Goal: Information Seeking & Learning: Learn about a topic

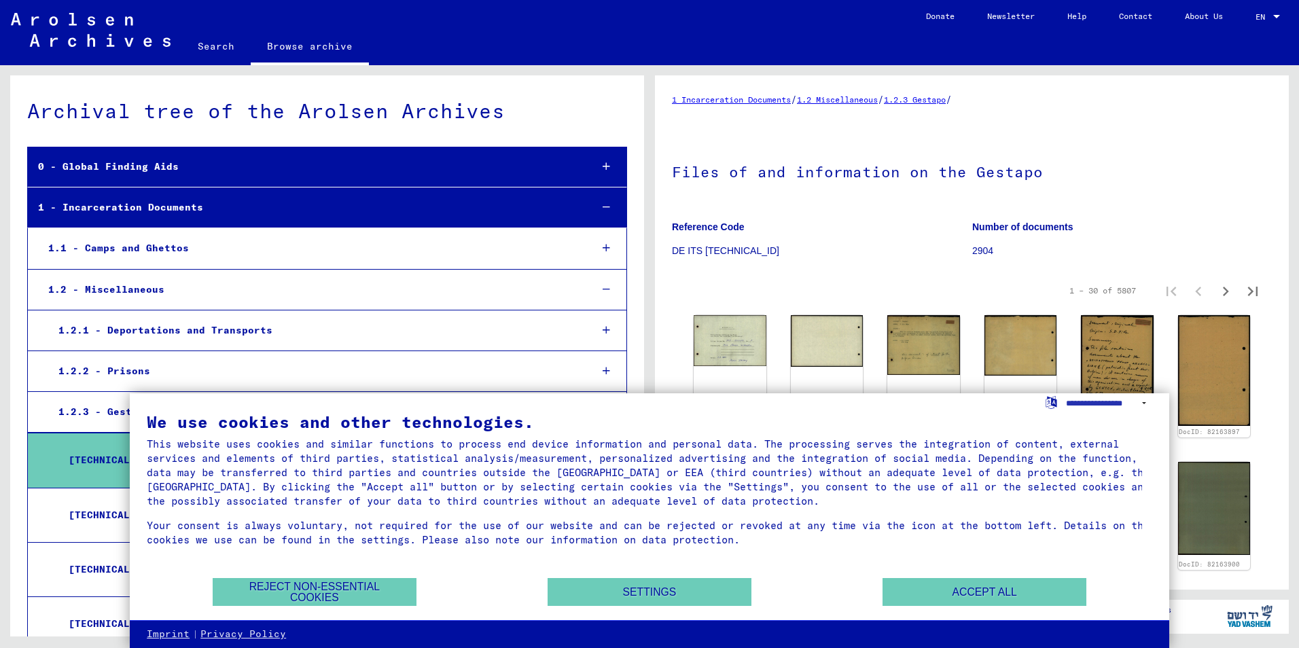
scroll to position [68, 0]
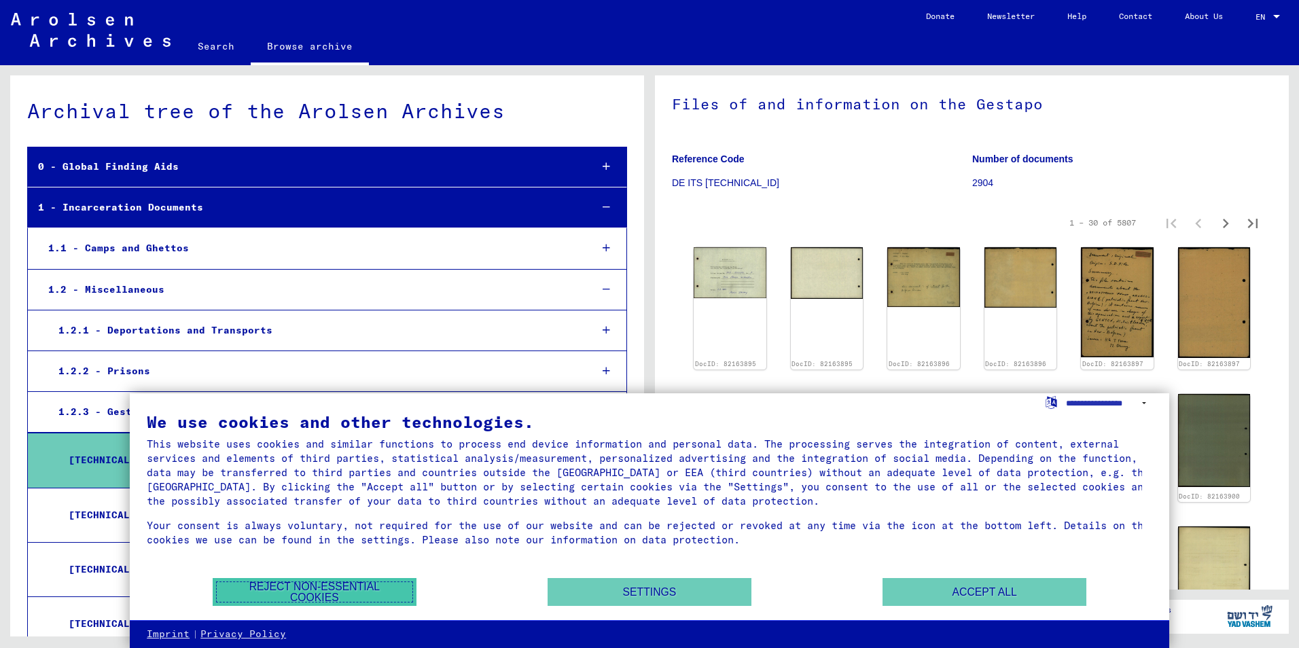
click at [383, 588] on button "Reject non-essential cookies" at bounding box center [315, 592] width 204 height 28
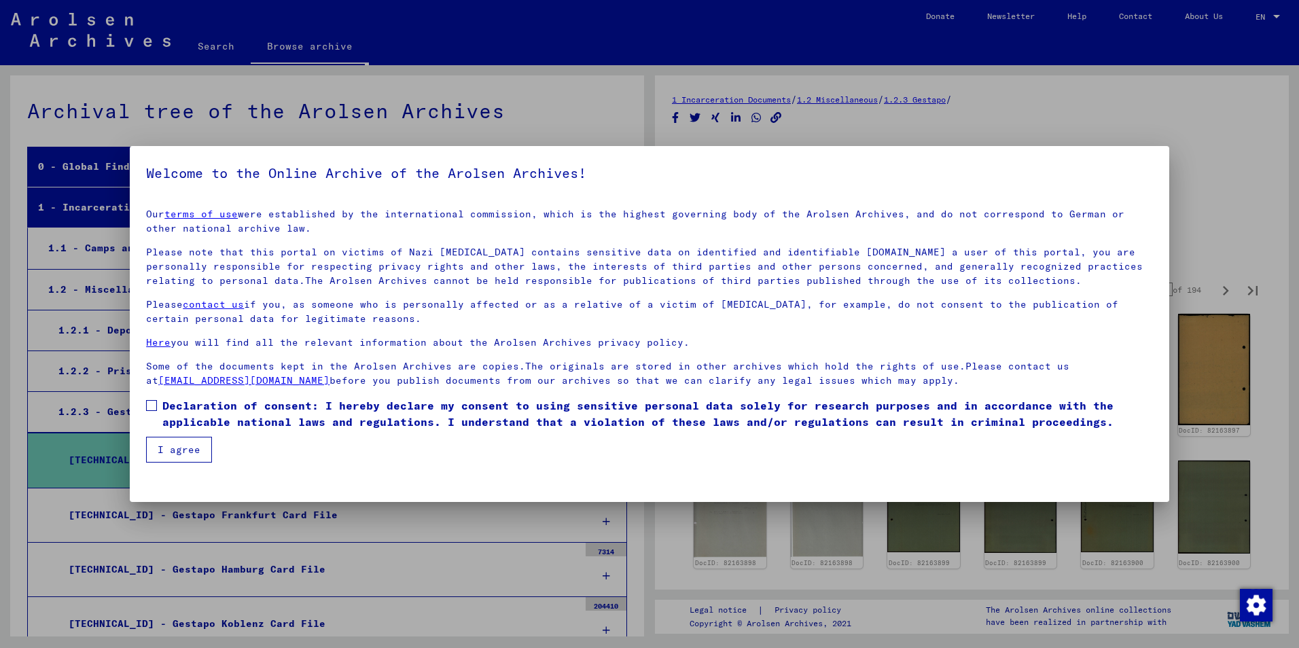
click at [188, 454] on button "I agree" at bounding box center [179, 450] width 66 height 26
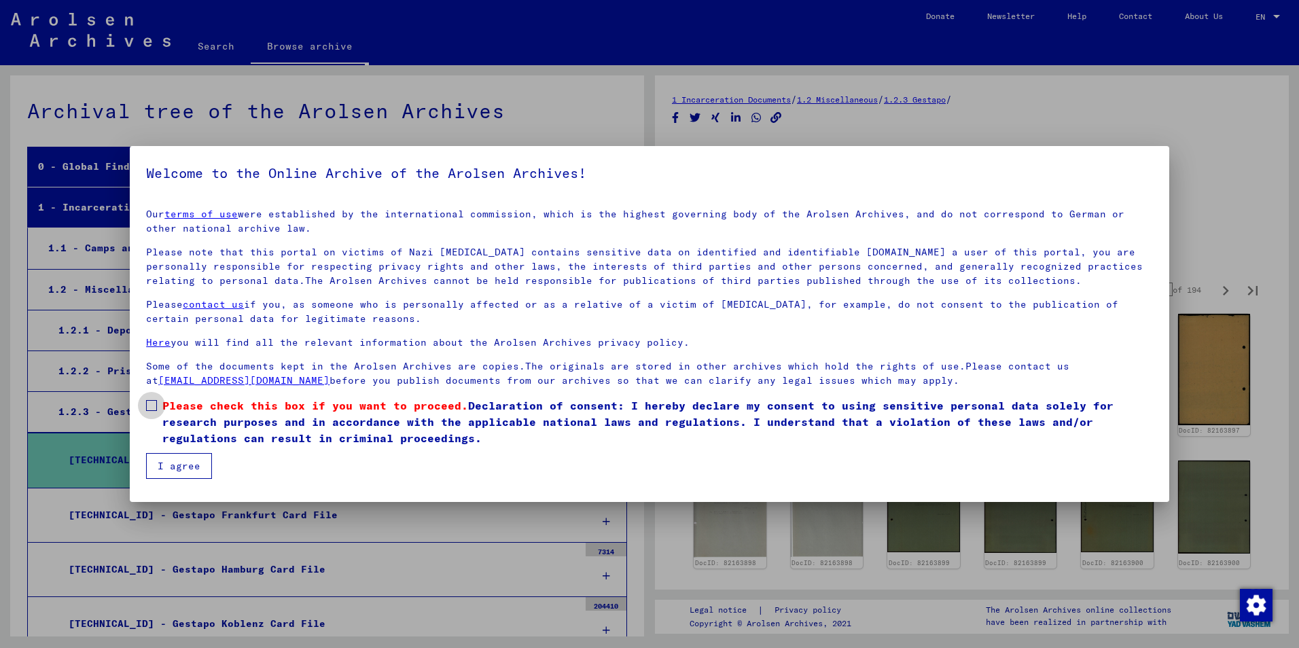
click at [149, 404] on span at bounding box center [151, 405] width 11 height 11
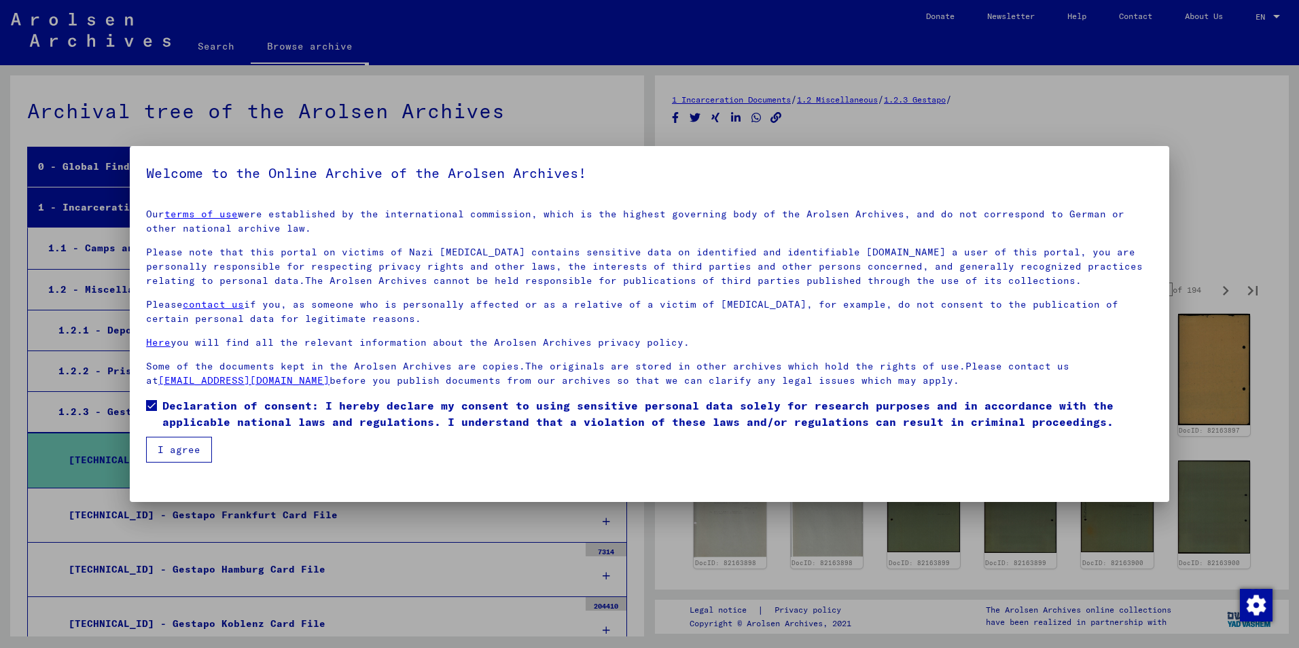
click at [181, 459] on button "I agree" at bounding box center [179, 450] width 66 height 26
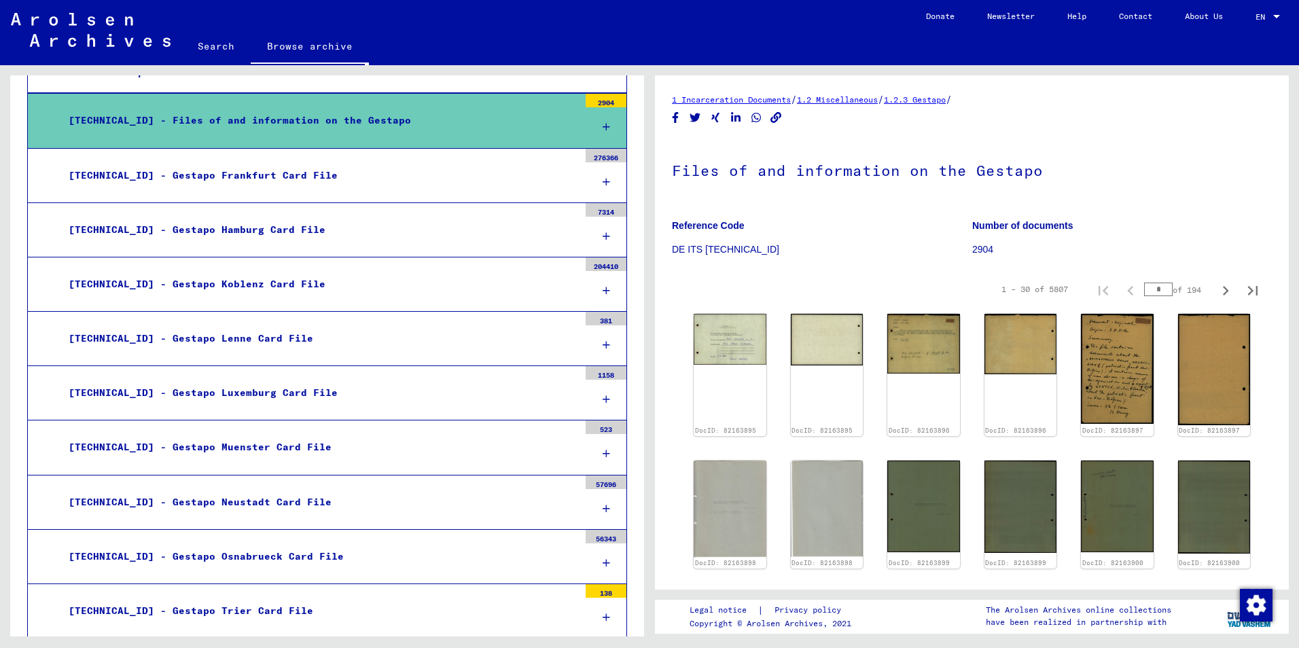
scroll to position [0, 0]
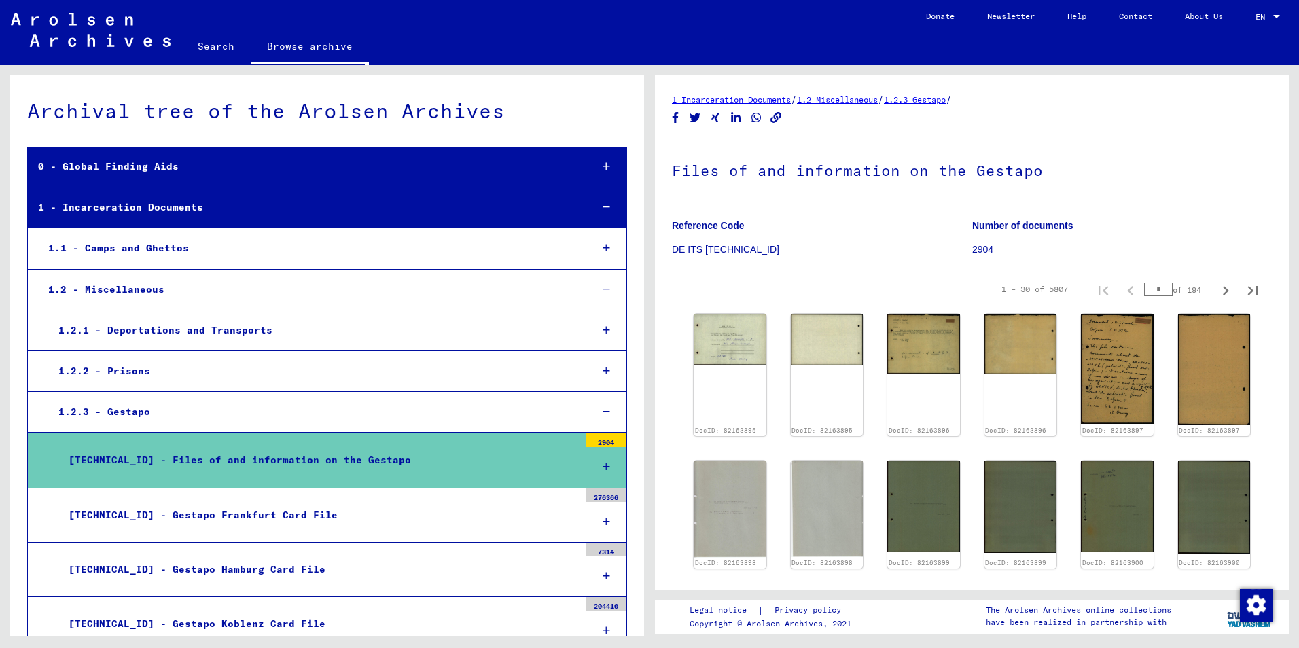
click at [237, 260] on div "1.1 - Camps and Ghettos" at bounding box center [309, 248] width 542 height 27
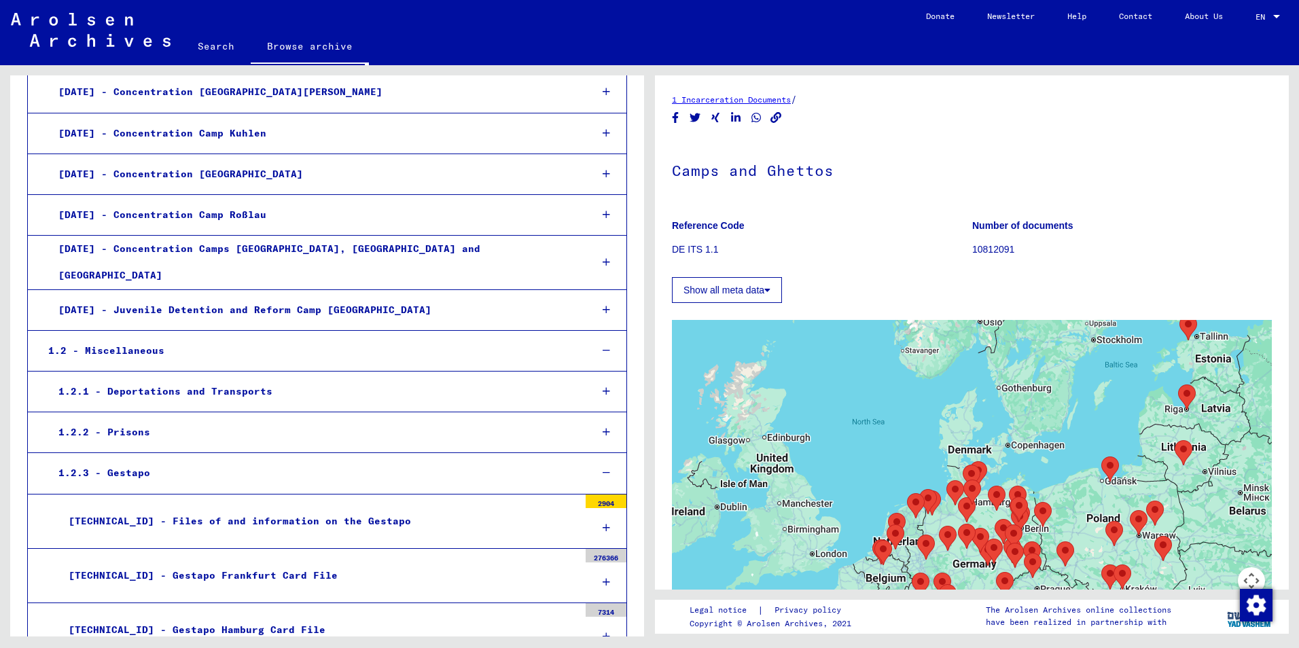
scroll to position [2582, 0]
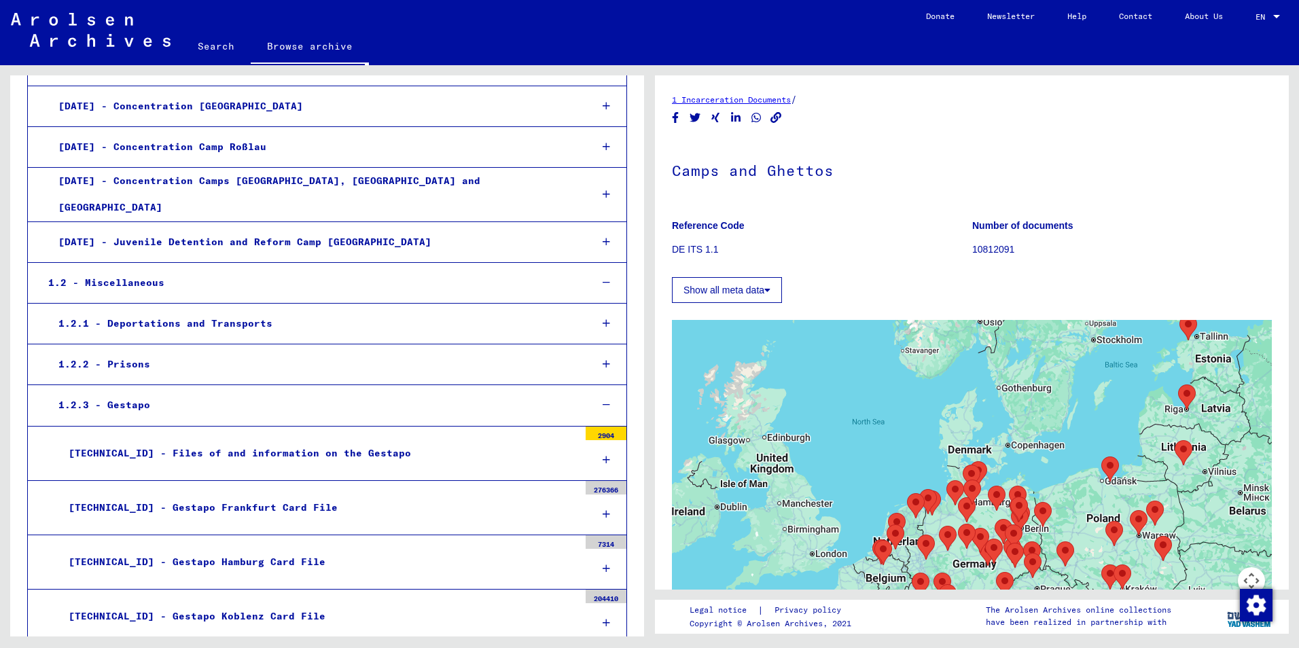
click at [334, 440] on div "[TECHNICAL_ID] - Files of and information on the Gestapo" at bounding box center [318, 453] width 521 height 27
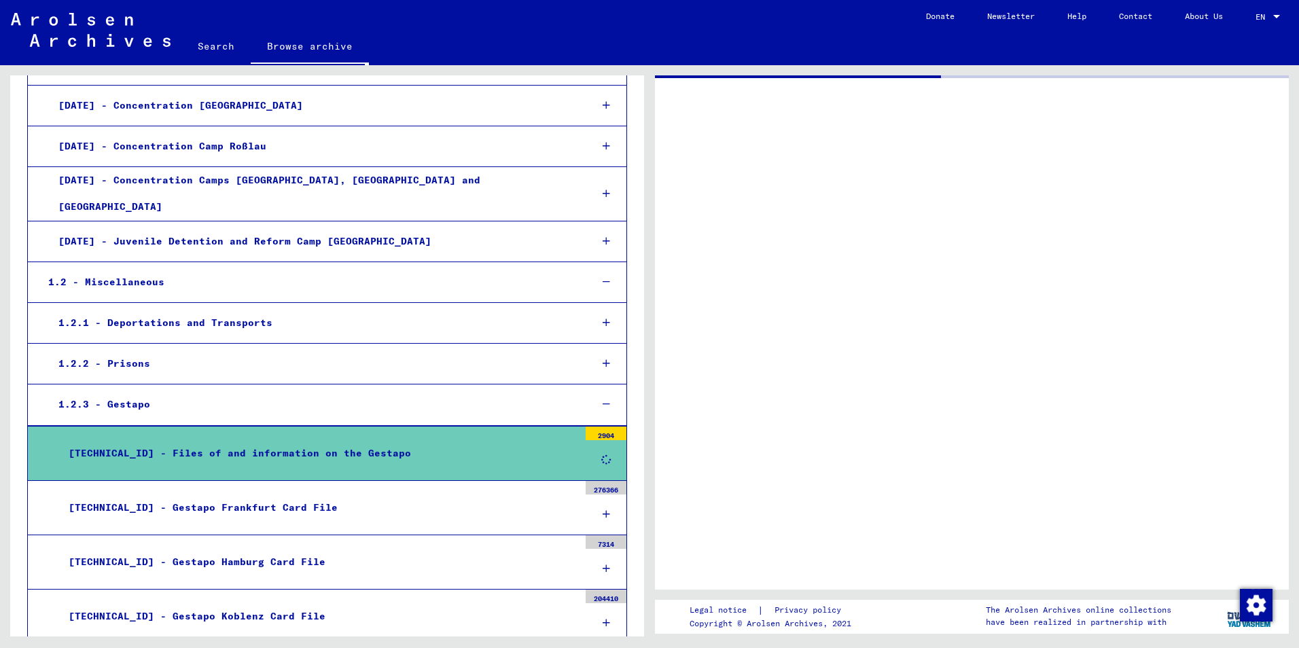
scroll to position [2582, 0]
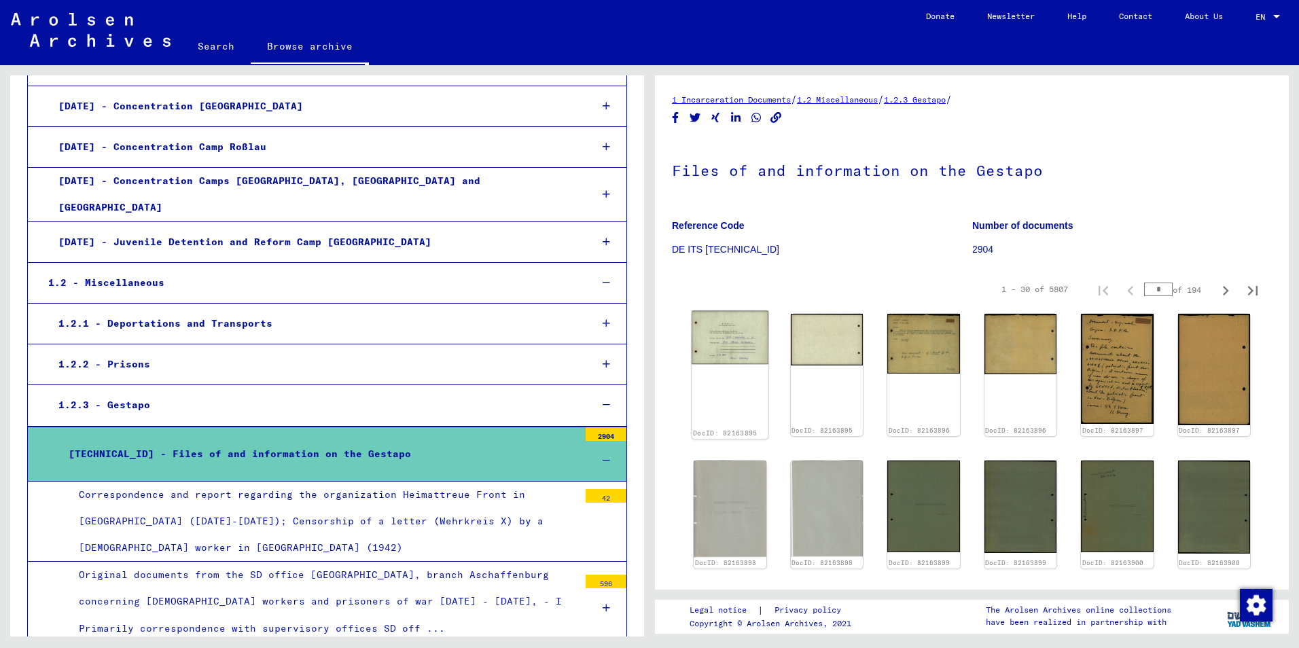
click at [735, 334] on img at bounding box center [730, 338] width 76 height 54
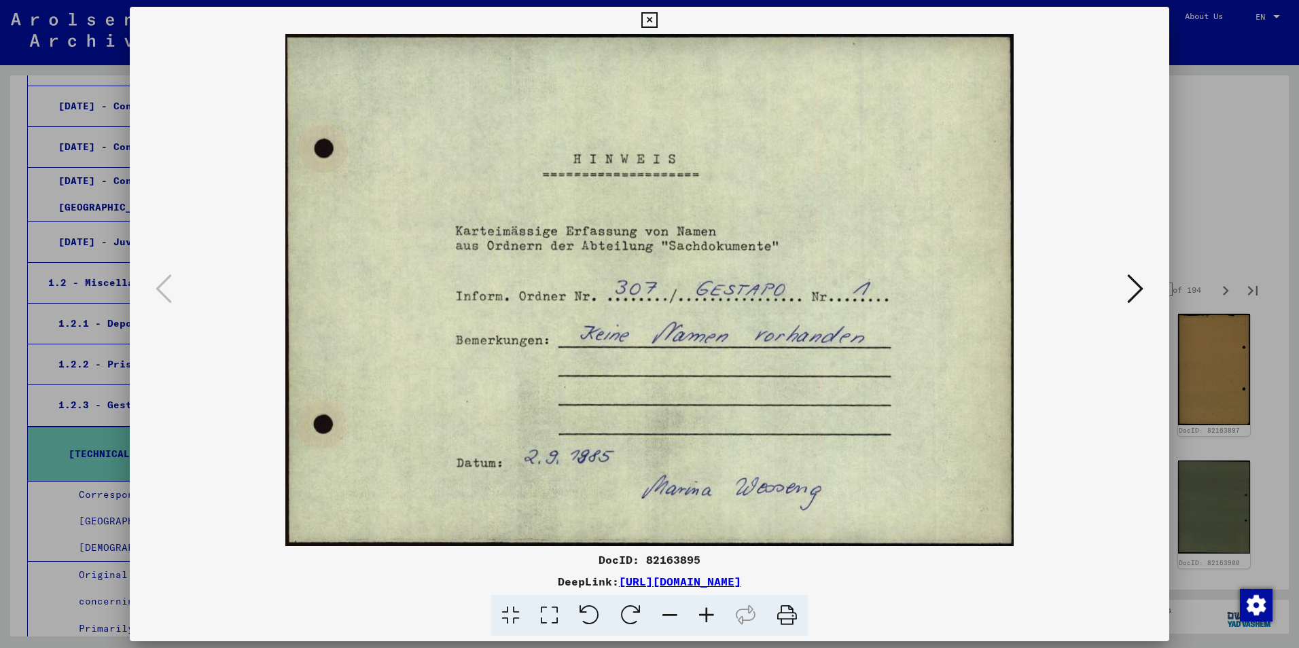
click at [1136, 289] on icon at bounding box center [1135, 288] width 16 height 33
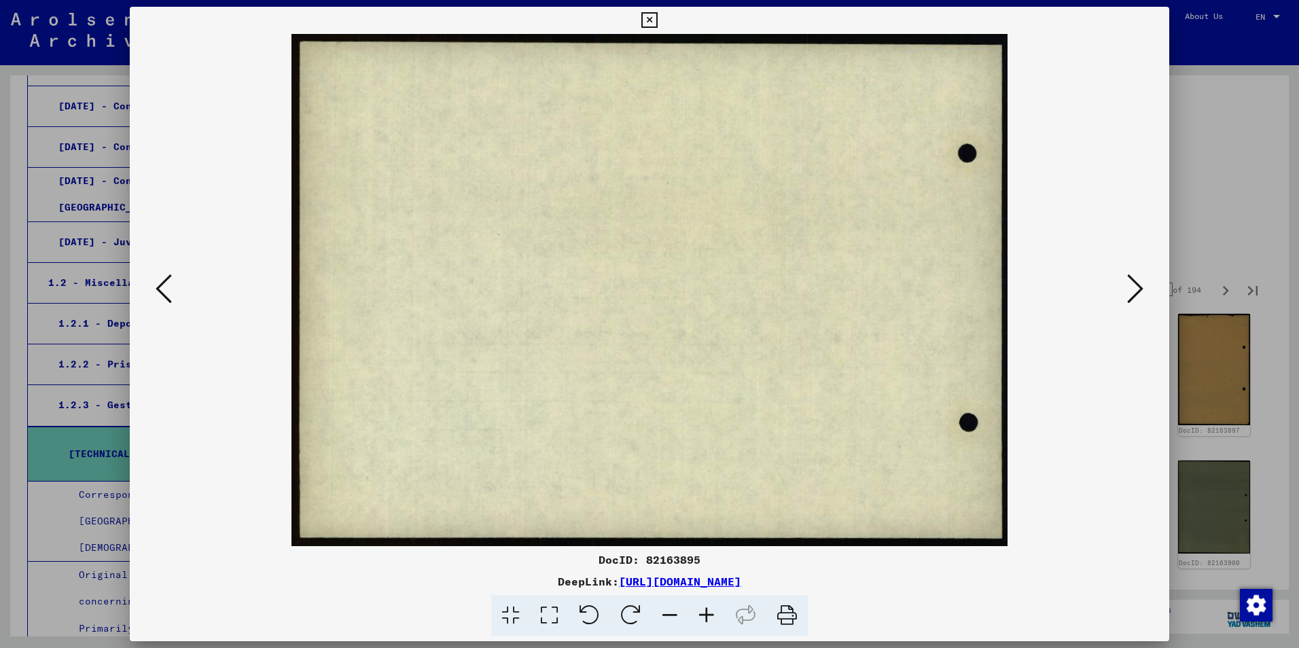
click at [1136, 289] on icon at bounding box center [1135, 288] width 16 height 33
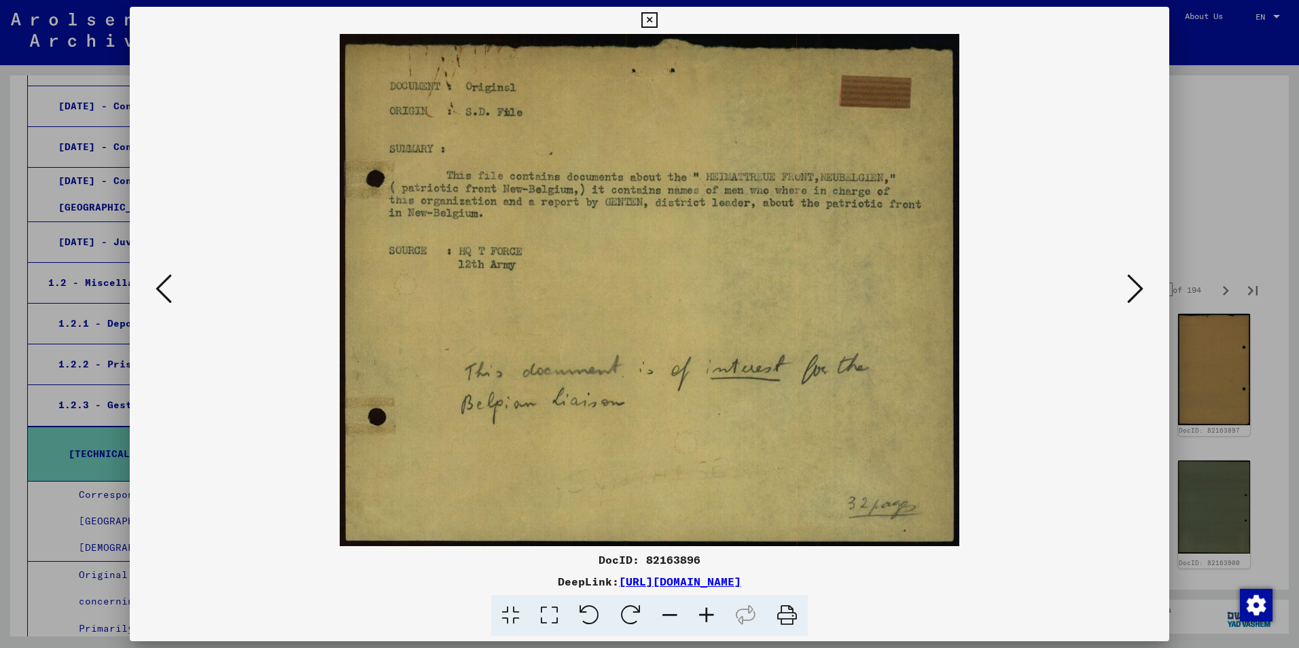
click at [1136, 289] on icon at bounding box center [1135, 288] width 16 height 33
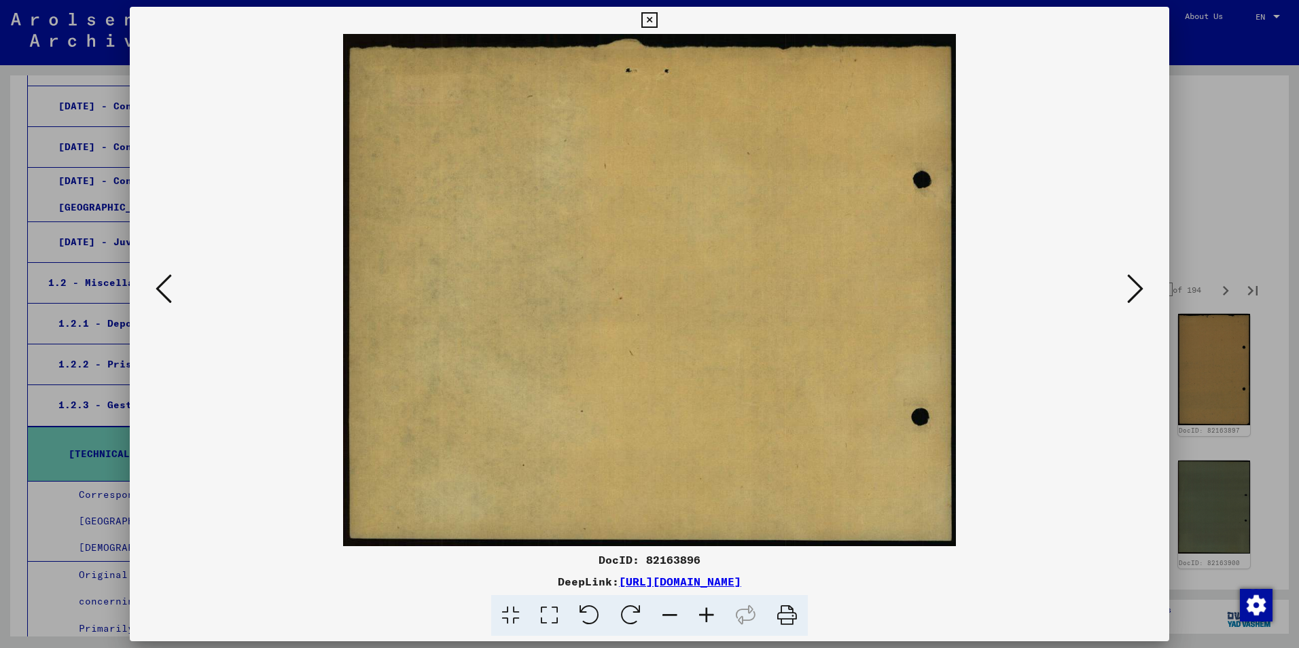
click at [1136, 289] on icon at bounding box center [1135, 288] width 16 height 33
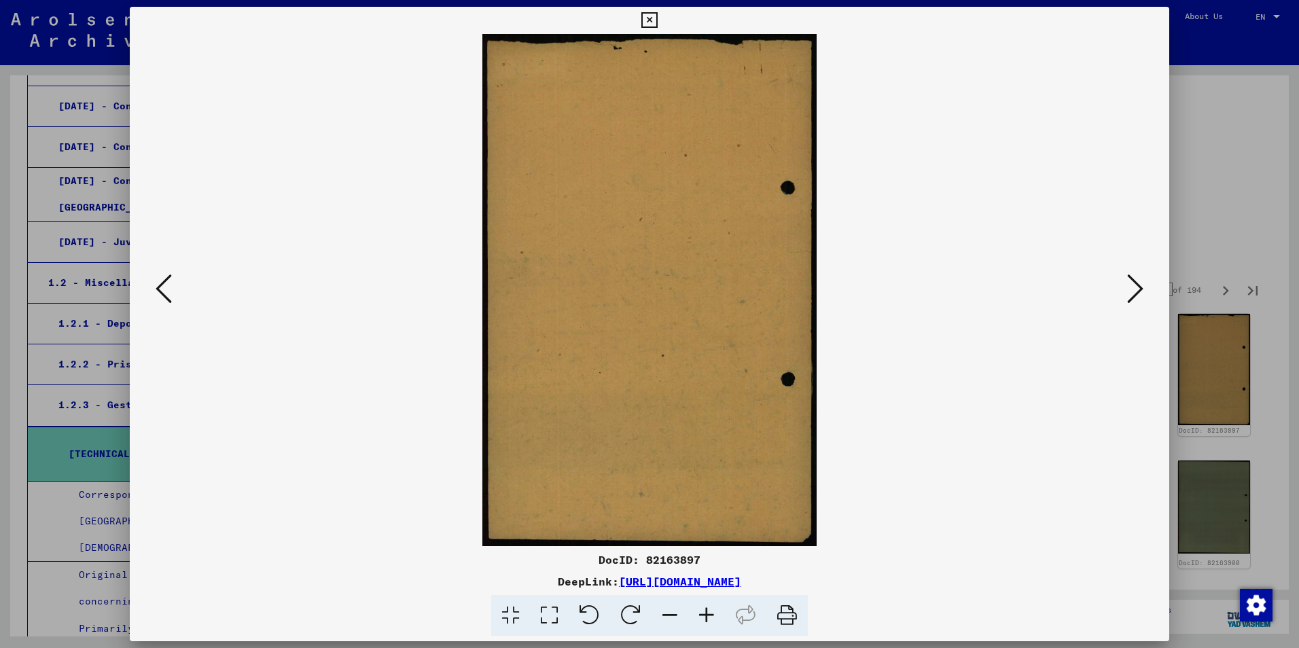
click at [1136, 289] on icon at bounding box center [1135, 288] width 16 height 33
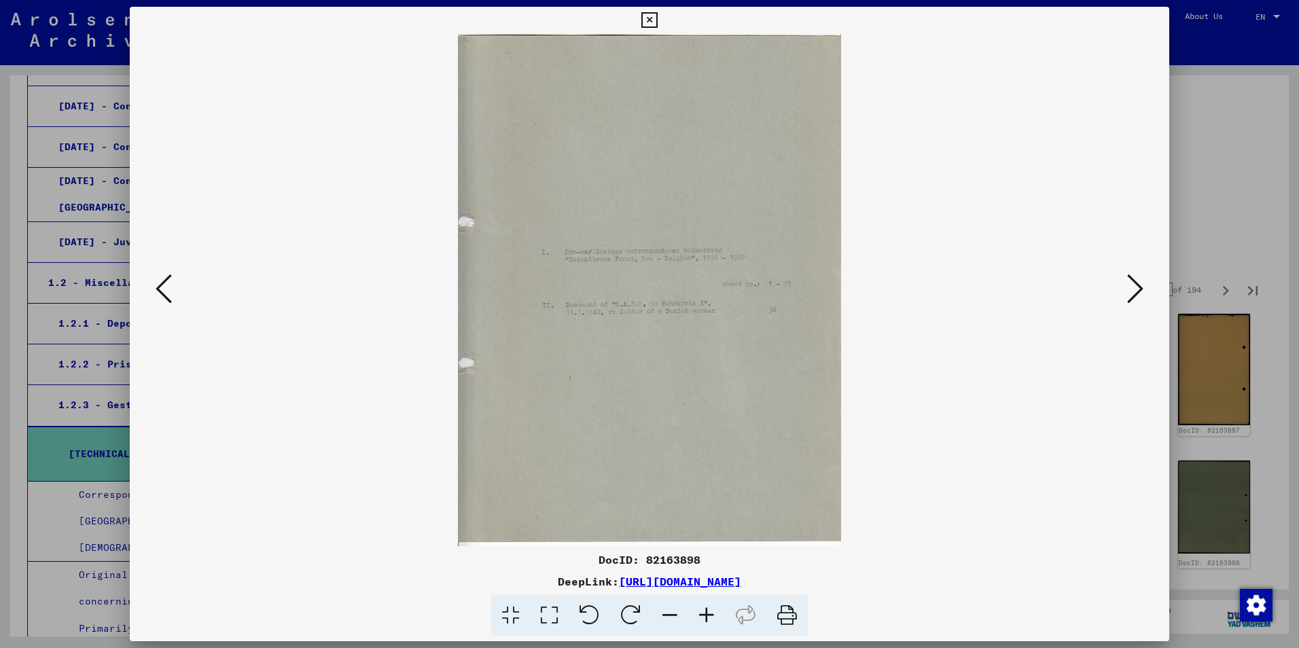
click at [1136, 289] on icon at bounding box center [1135, 288] width 16 height 33
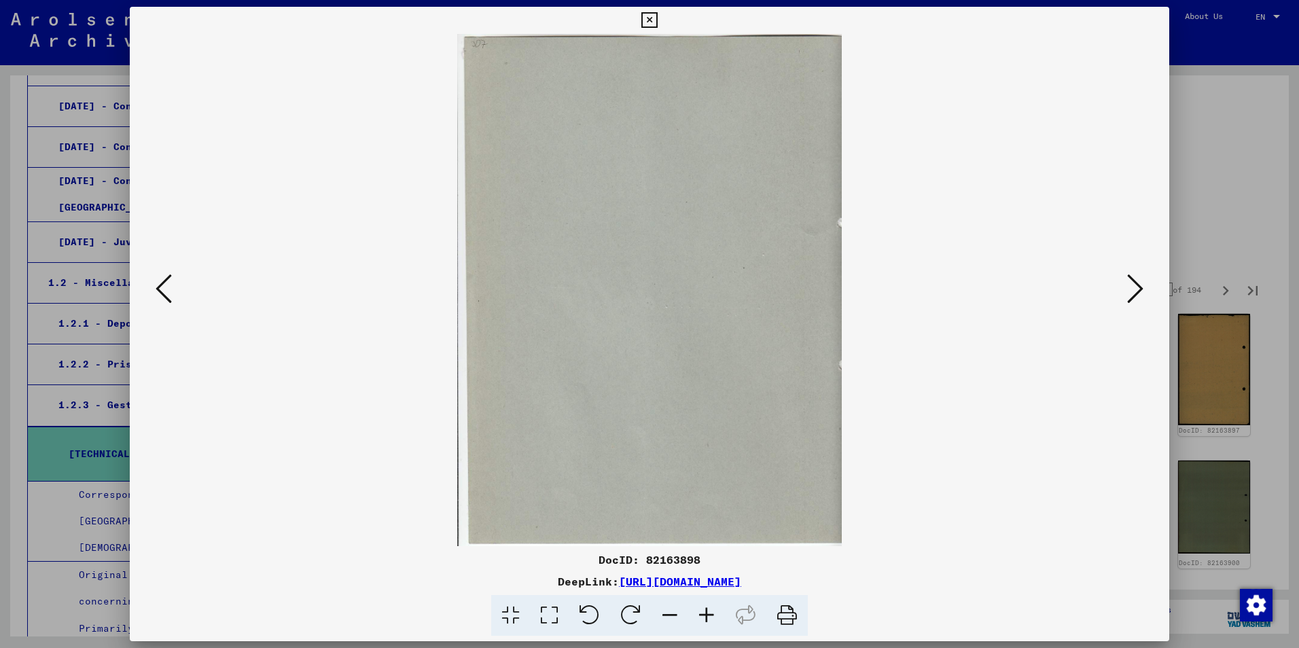
click at [1136, 289] on icon at bounding box center [1135, 288] width 16 height 33
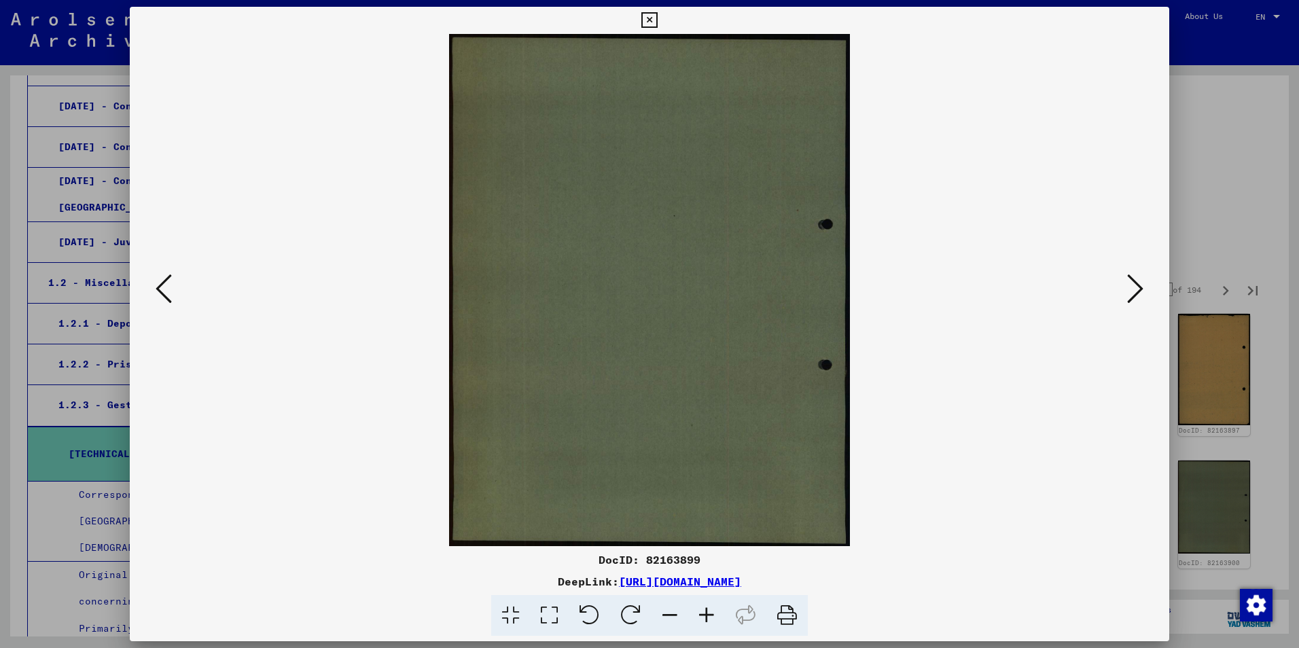
click at [1136, 289] on icon at bounding box center [1135, 288] width 16 height 33
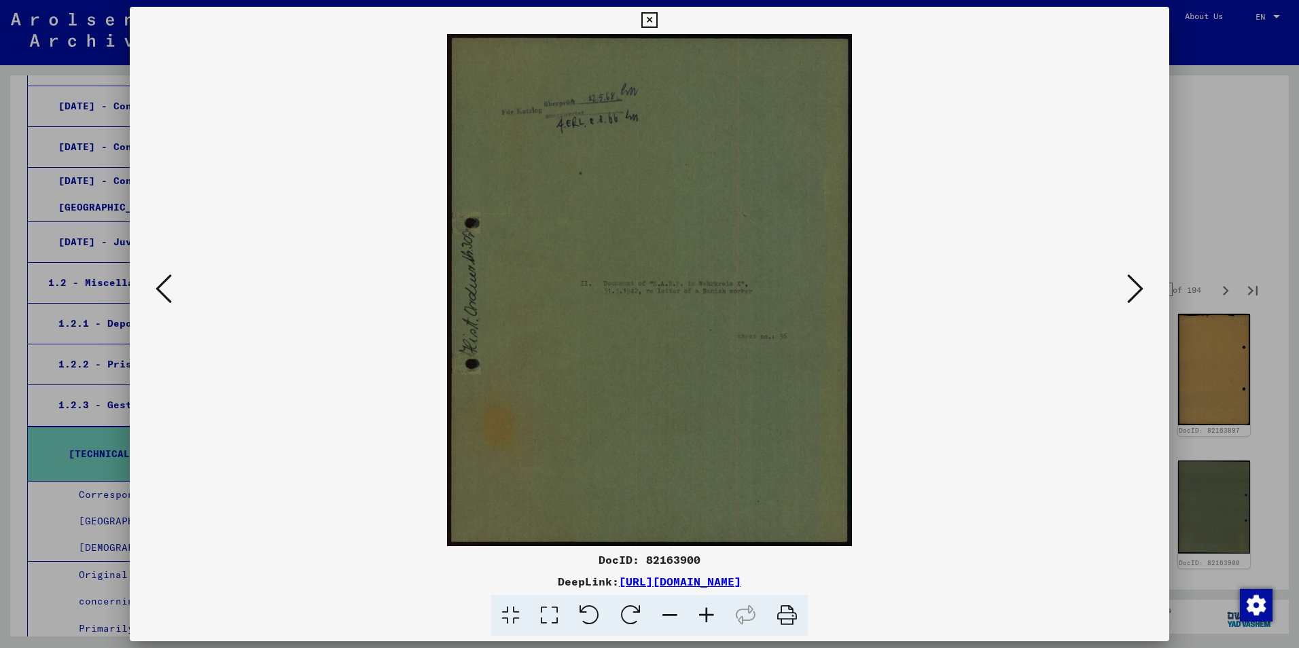
click at [1136, 289] on icon at bounding box center [1135, 288] width 16 height 33
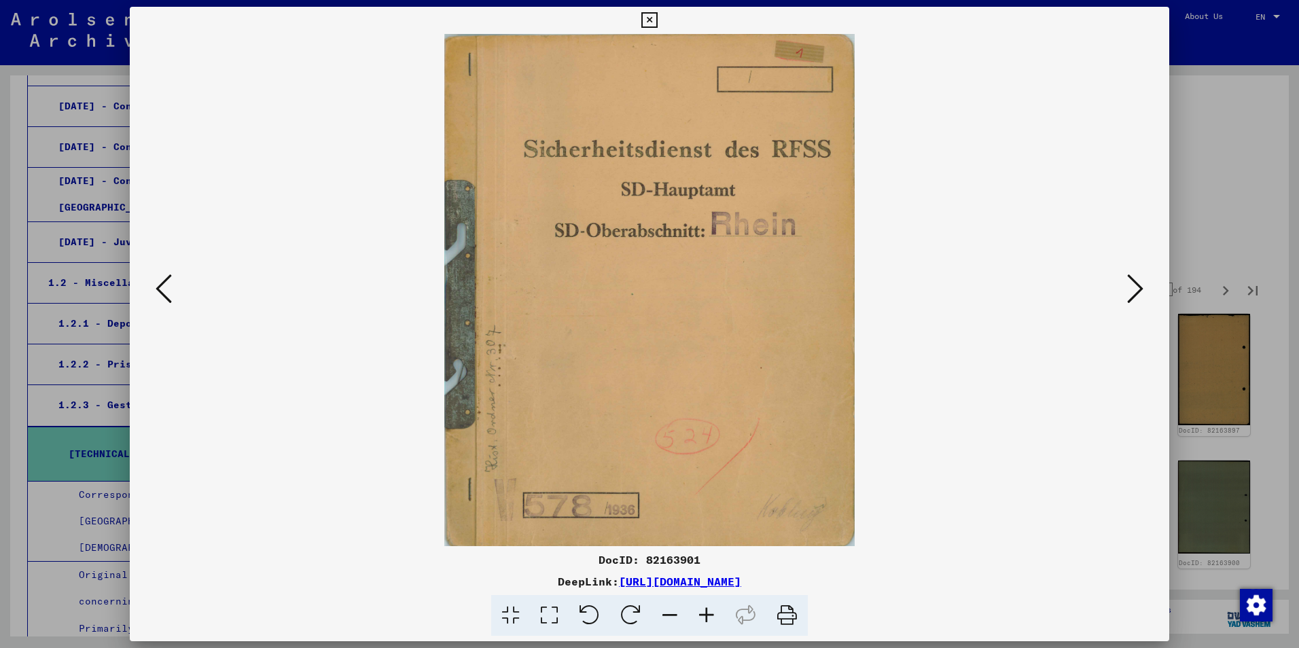
click at [1136, 289] on icon at bounding box center [1135, 288] width 16 height 33
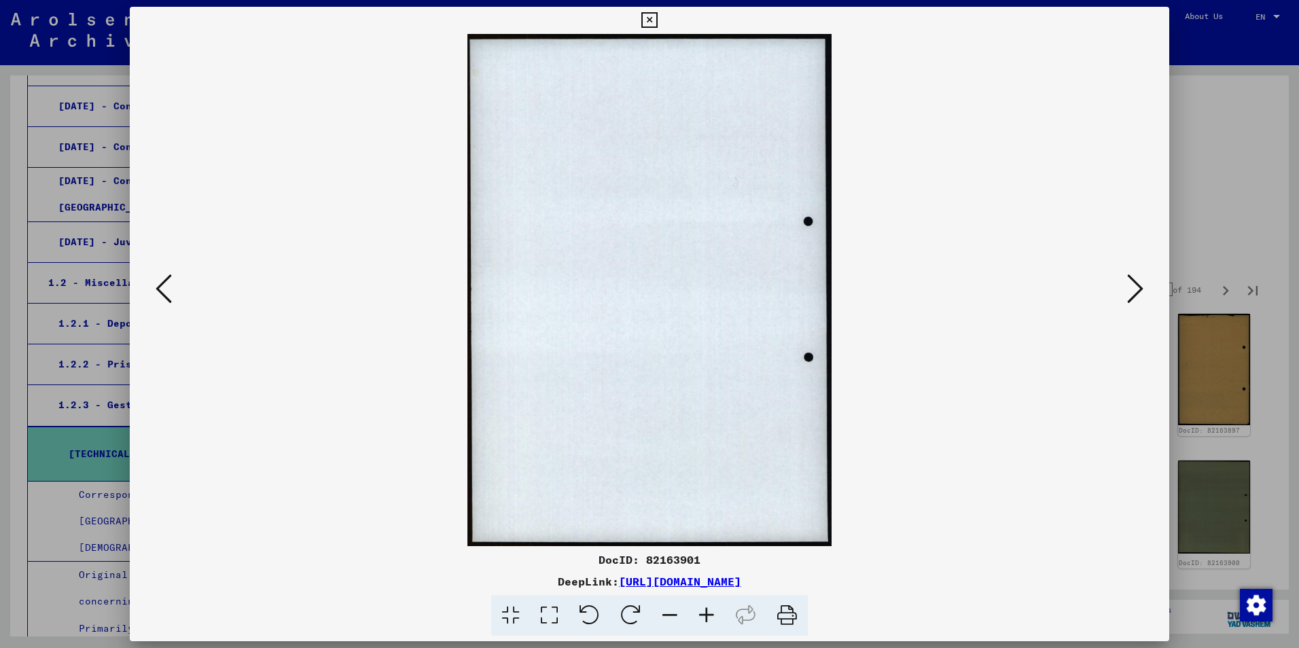
click at [1136, 289] on icon at bounding box center [1135, 288] width 16 height 33
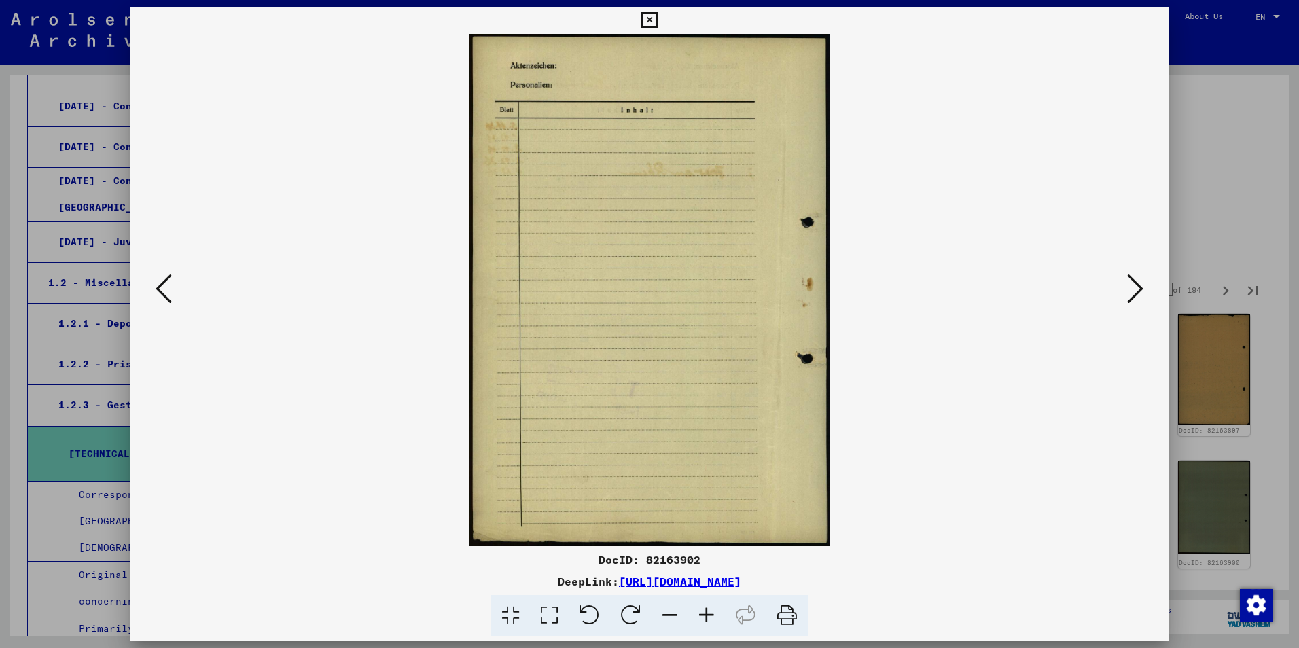
click at [1136, 289] on icon at bounding box center [1135, 288] width 16 height 33
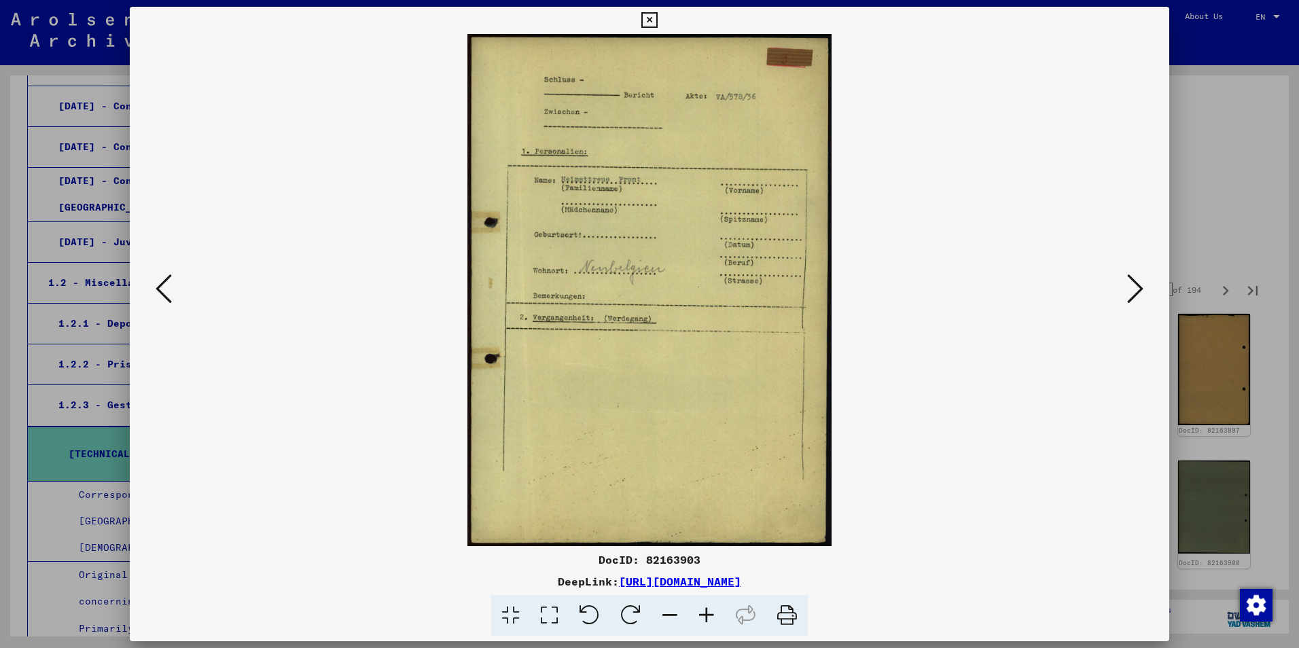
click at [1136, 289] on icon at bounding box center [1135, 288] width 16 height 33
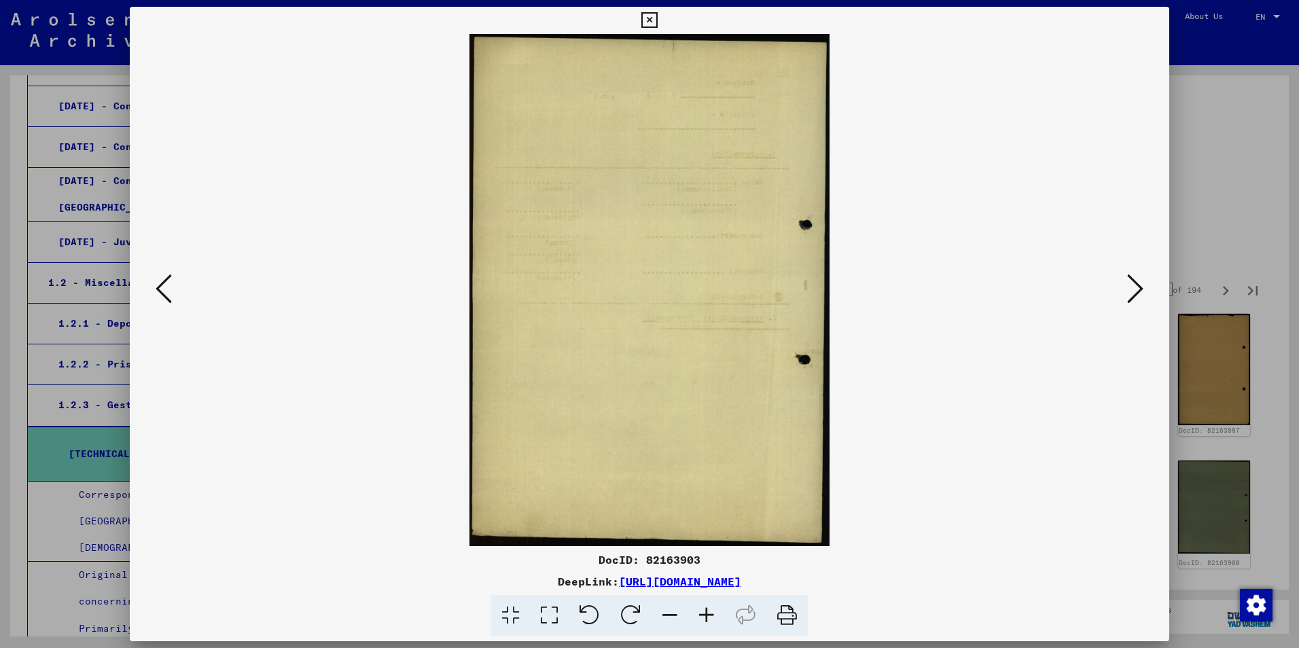
click at [1136, 289] on icon at bounding box center [1135, 288] width 16 height 33
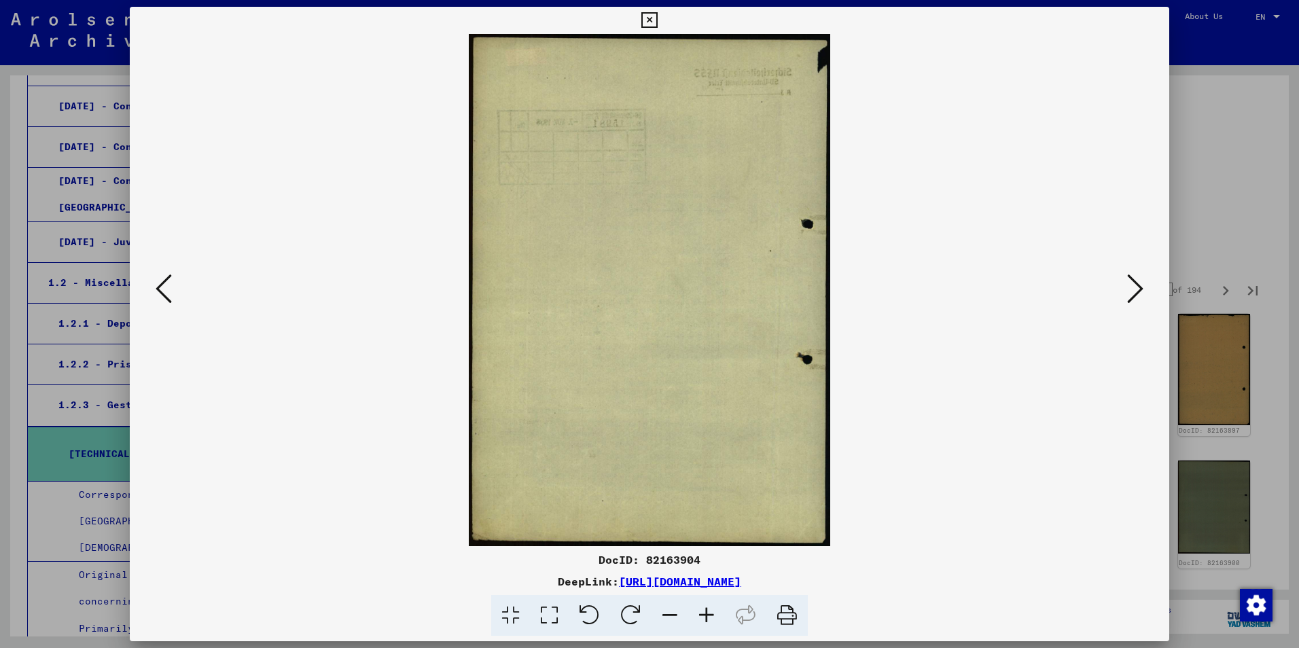
click at [1136, 289] on icon at bounding box center [1135, 288] width 16 height 33
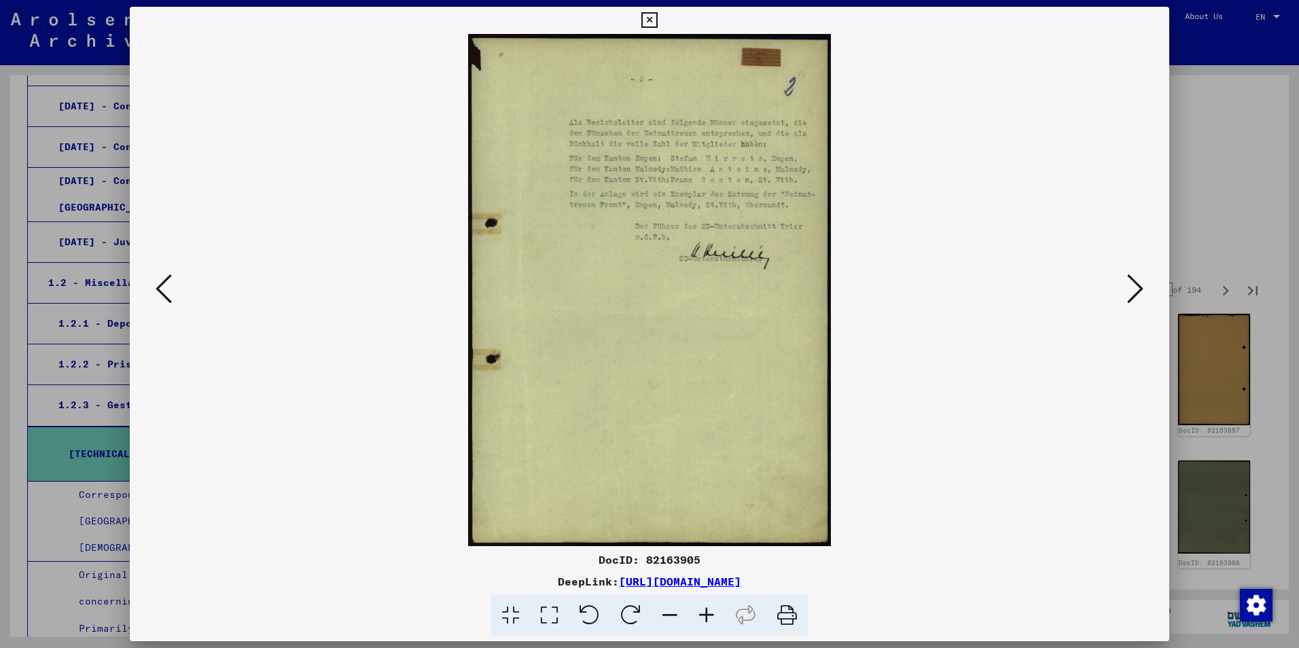
click at [1136, 289] on icon at bounding box center [1135, 288] width 16 height 33
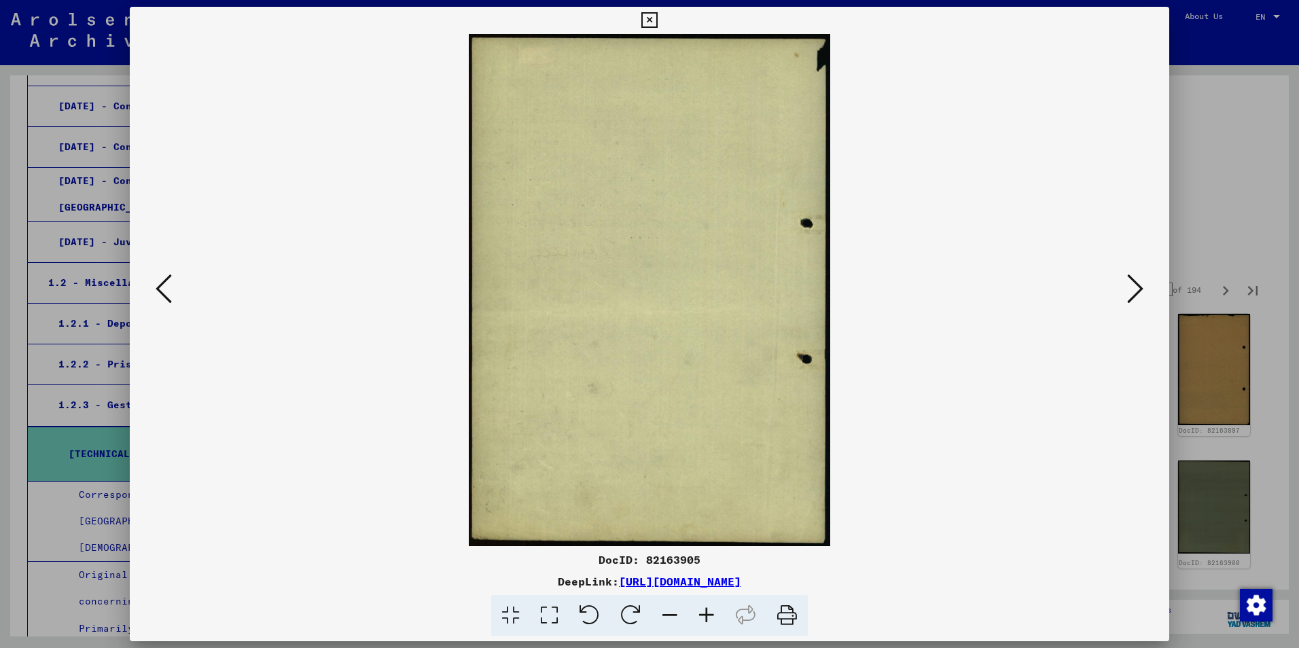
click at [1136, 289] on icon at bounding box center [1135, 288] width 16 height 33
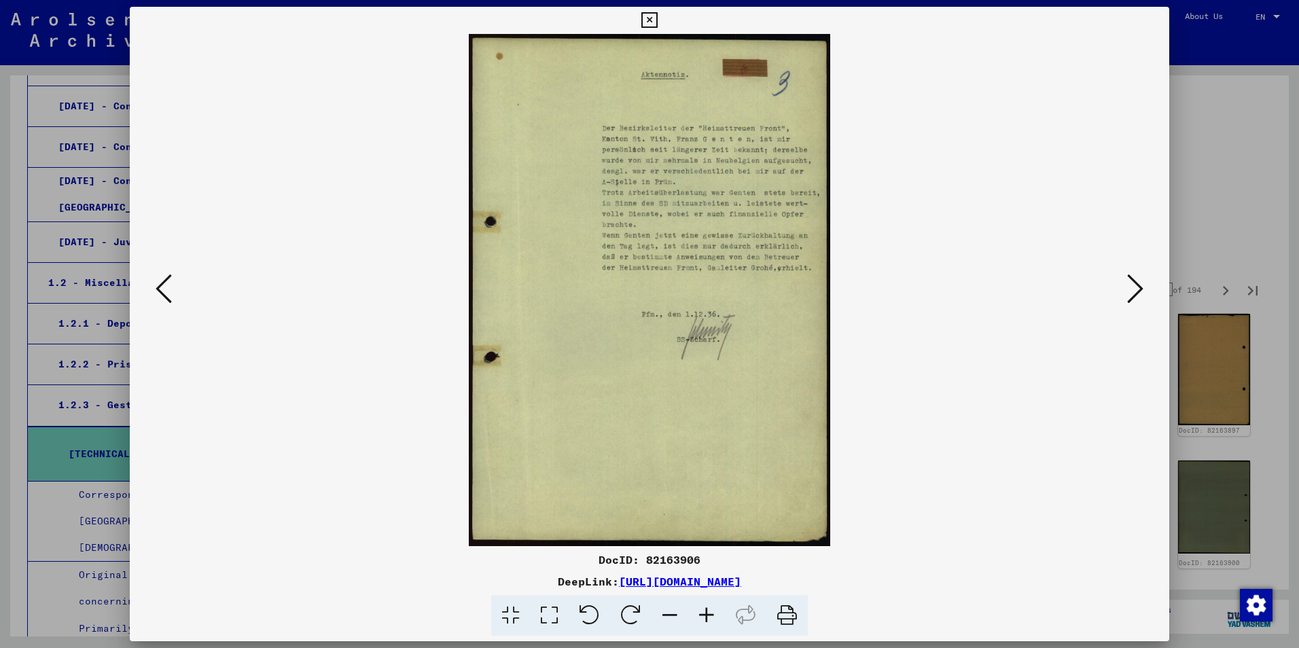
click at [1136, 289] on icon at bounding box center [1135, 288] width 16 height 33
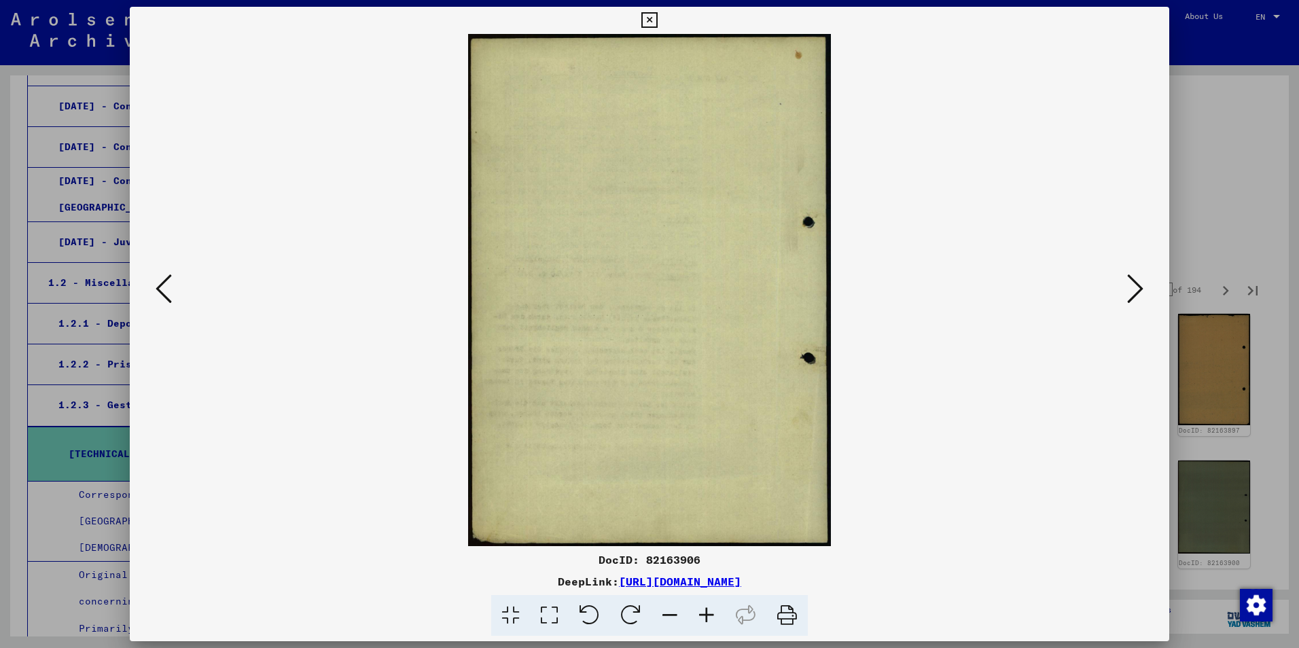
click at [1136, 289] on icon at bounding box center [1135, 288] width 16 height 33
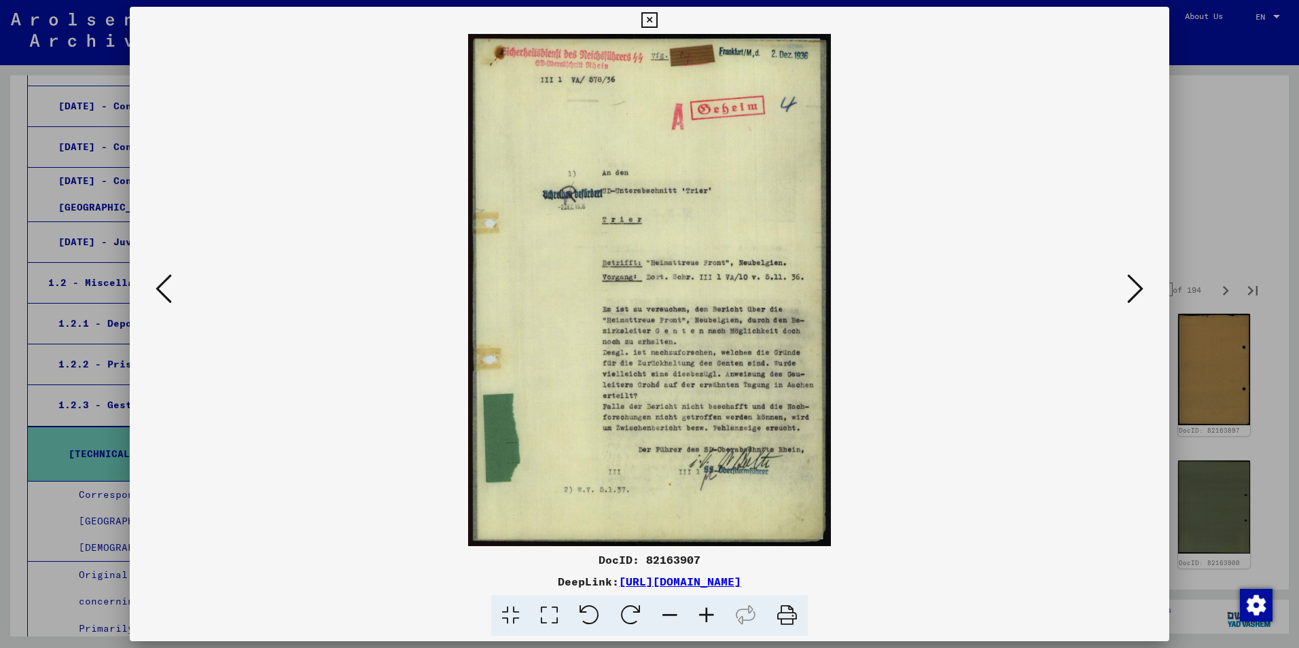
click at [1136, 289] on icon at bounding box center [1135, 288] width 16 height 33
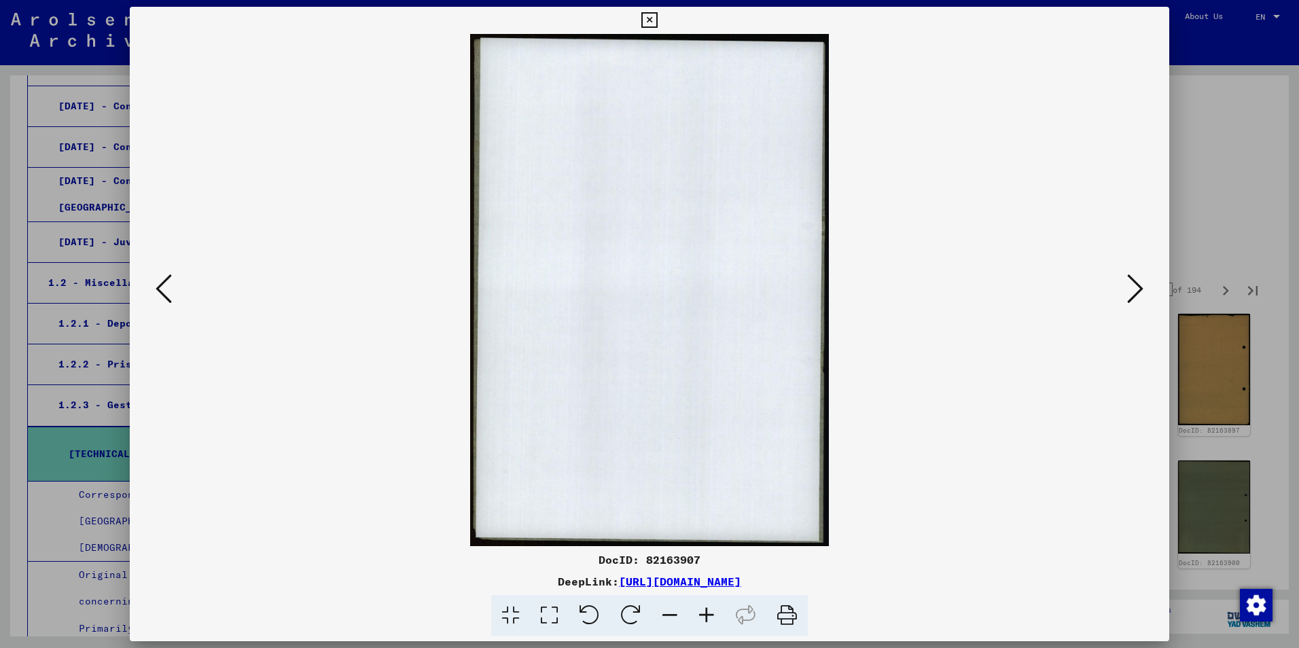
click at [1136, 289] on icon at bounding box center [1135, 288] width 16 height 33
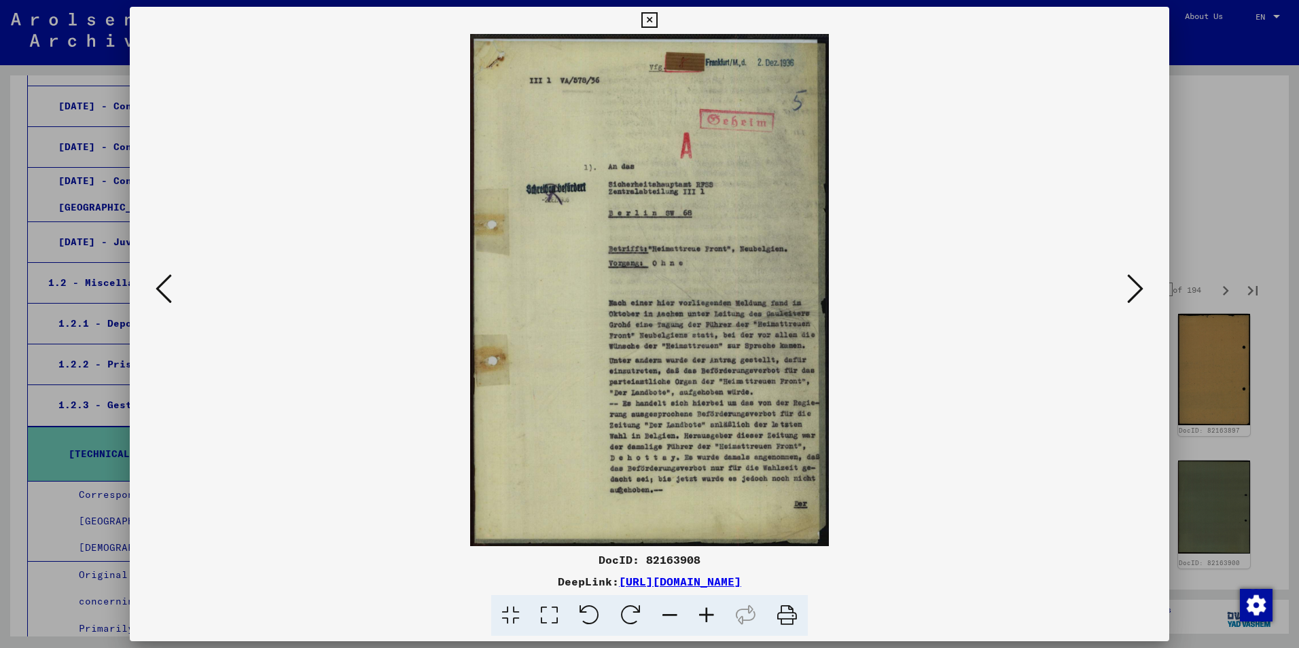
click at [1136, 289] on icon at bounding box center [1135, 288] width 16 height 33
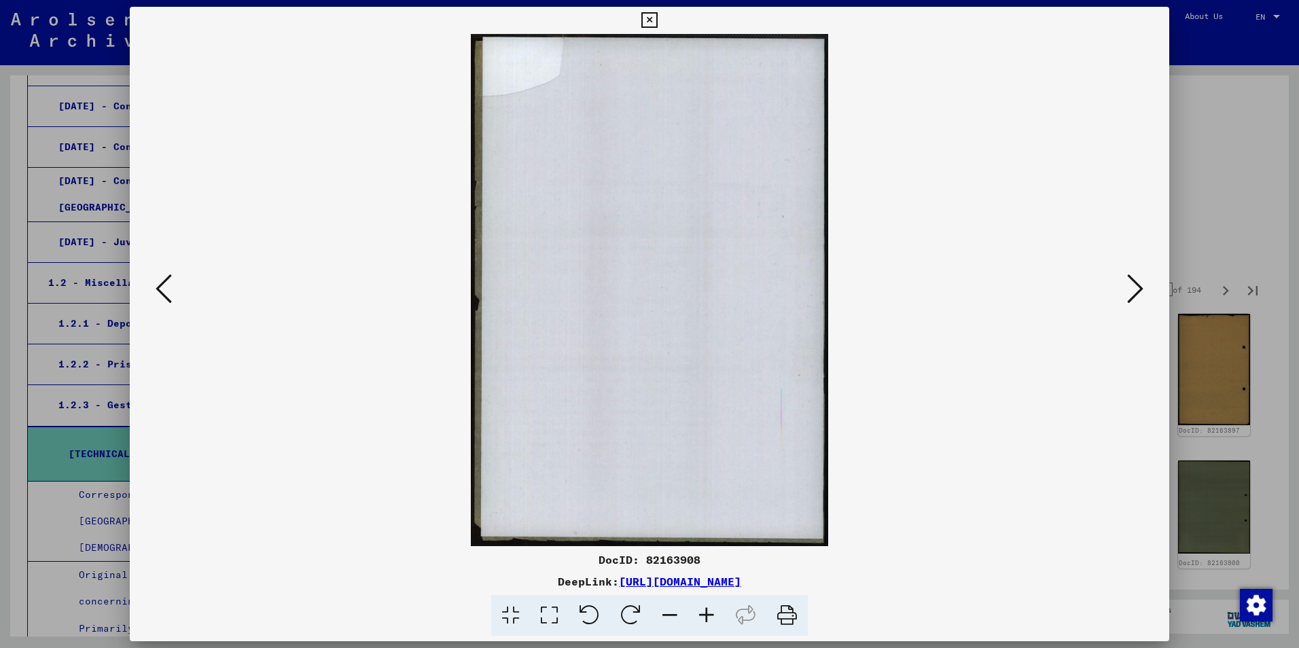
click at [1136, 289] on icon at bounding box center [1135, 288] width 16 height 33
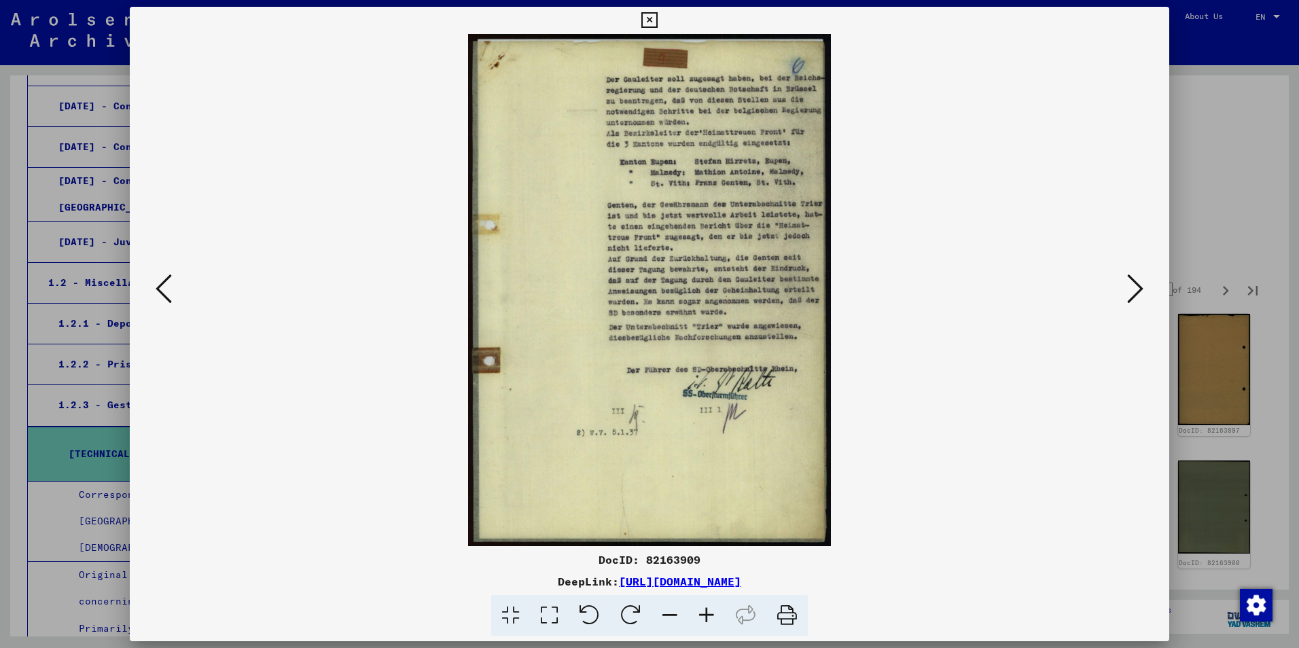
click at [1136, 289] on icon at bounding box center [1135, 288] width 16 height 33
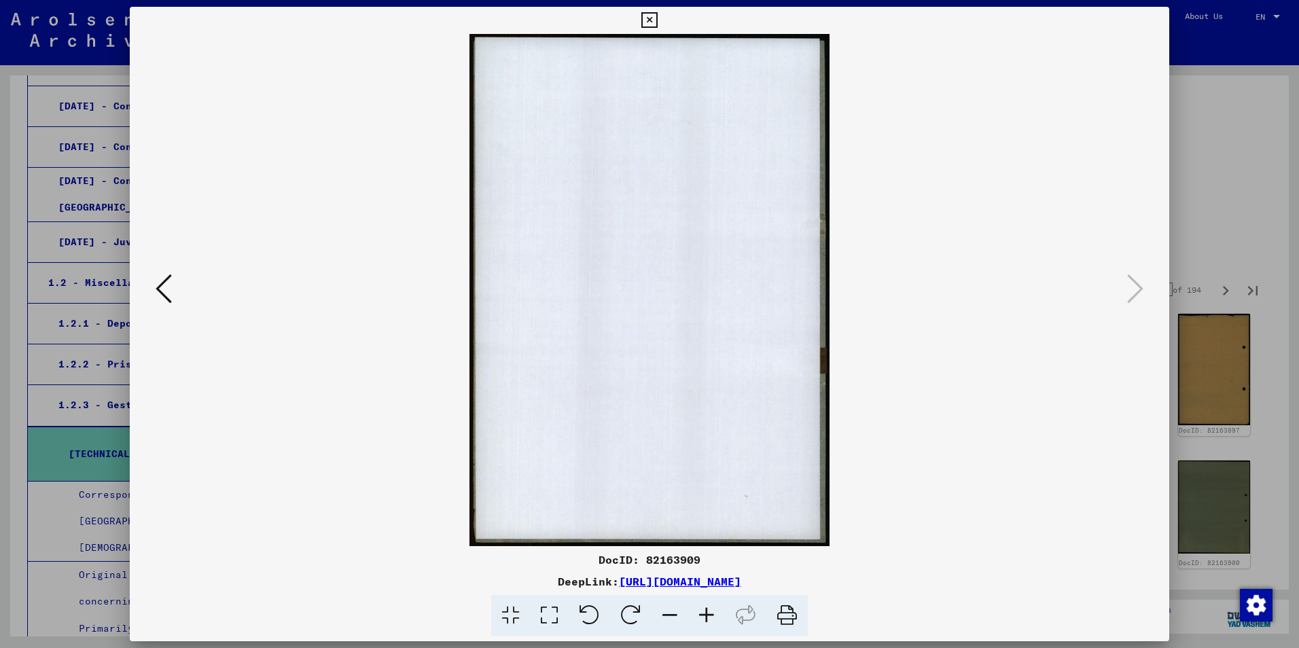
click at [1182, 230] on div at bounding box center [649, 324] width 1299 height 648
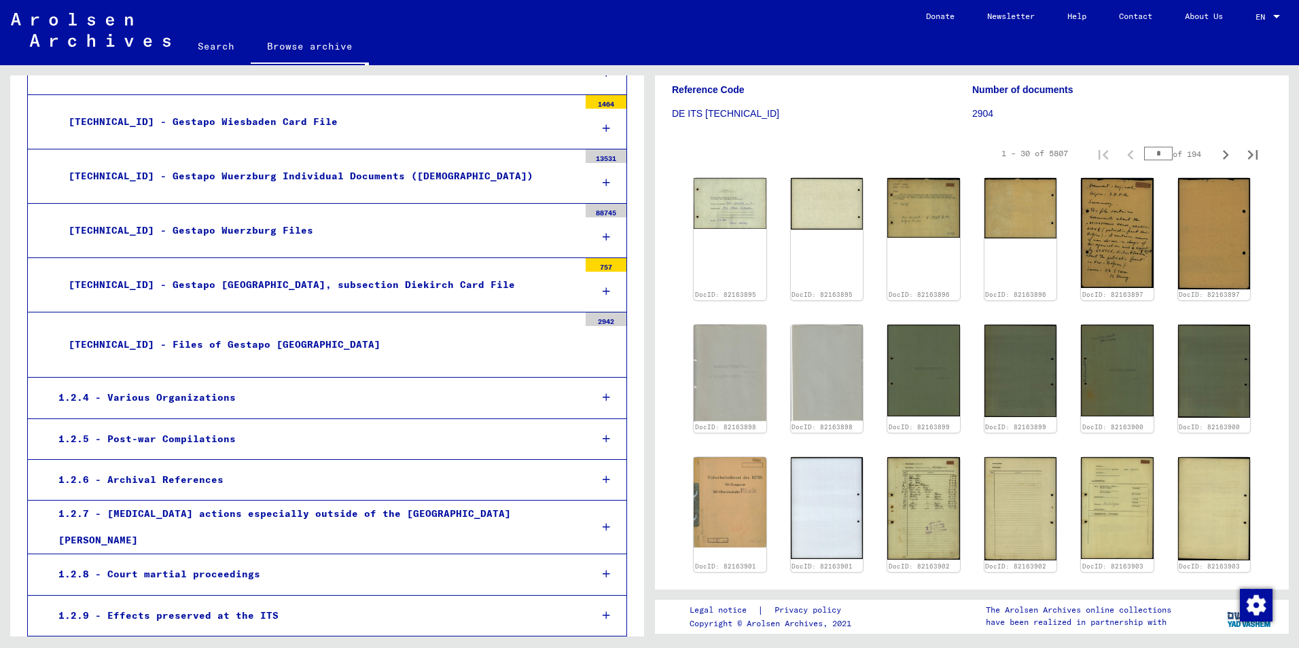
scroll to position [4416, 0]
